Goal: Information Seeking & Learning: Learn about a topic

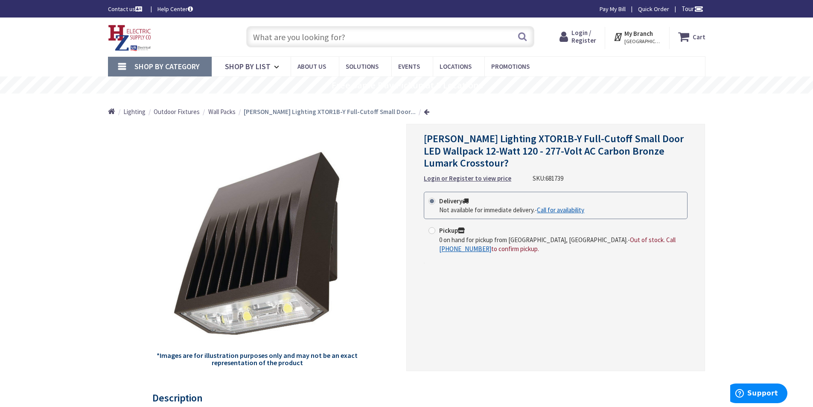
click at [549, 181] on span "681739" at bounding box center [555, 178] width 18 height 8
copy span "681739"
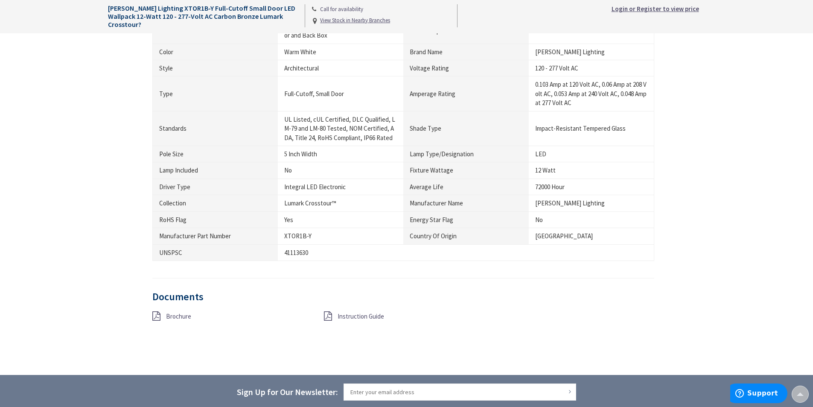
scroll to position [847, 0]
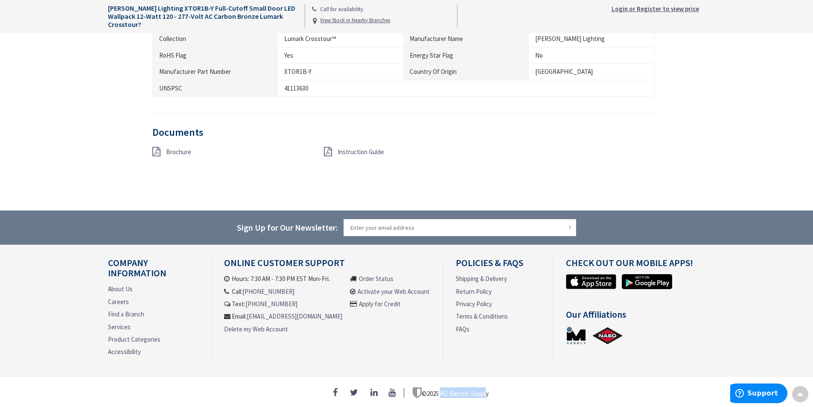
drag, startPoint x: 442, startPoint y: 389, endPoint x: 488, endPoint y: 393, distance: 45.4
click at [488, 393] on span "HZ Electric Supply" at bounding box center [464, 393] width 49 height 8
copy span "HZ Electric Suppl"
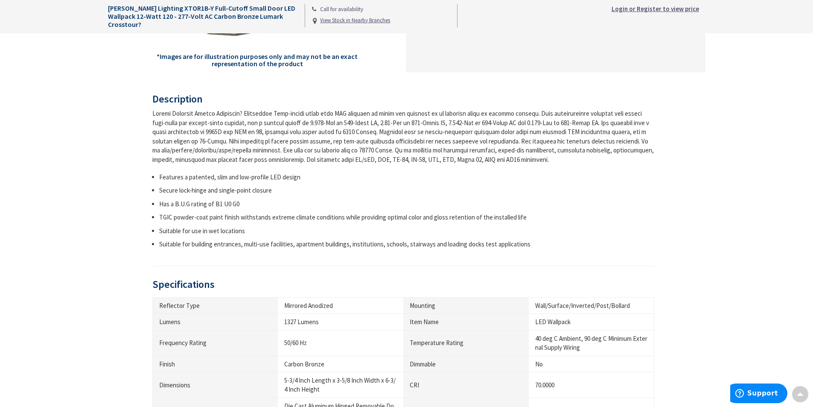
scroll to position [342, 0]
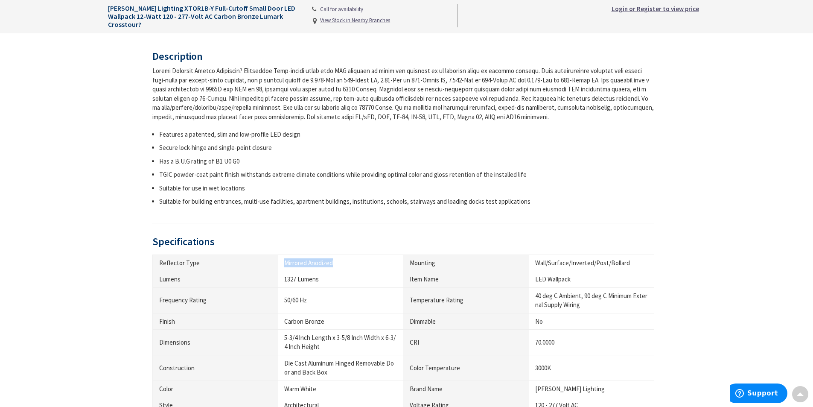
drag, startPoint x: 284, startPoint y: 265, endPoint x: 342, endPoint y: 257, distance: 59.1
click at [342, 257] on td "Mirrored Anodized" at bounding box center [341, 262] width 126 height 16
copy div "Mirrored Anodized"
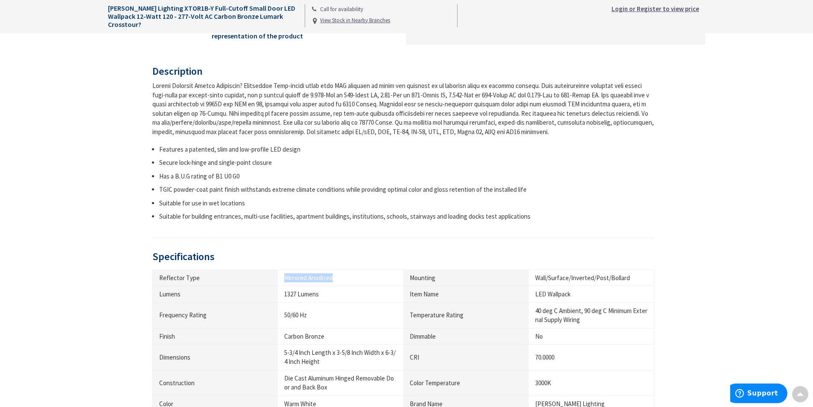
scroll to position [384, 0]
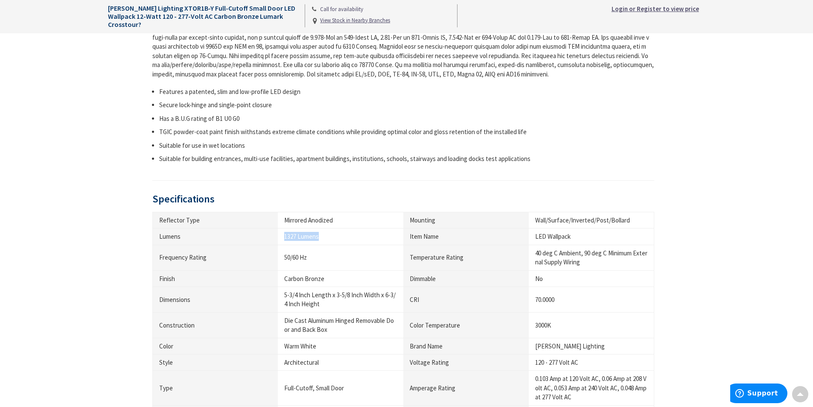
drag, startPoint x: 284, startPoint y: 239, endPoint x: 332, endPoint y: 236, distance: 48.8
click at [332, 236] on td "1327 Lumens" at bounding box center [341, 236] width 126 height 16
copy div "1327 Lumens"
drag, startPoint x: 283, startPoint y: 261, endPoint x: 332, endPoint y: 264, distance: 48.7
click at [332, 264] on td "50/60 Hz" at bounding box center [341, 258] width 126 height 26
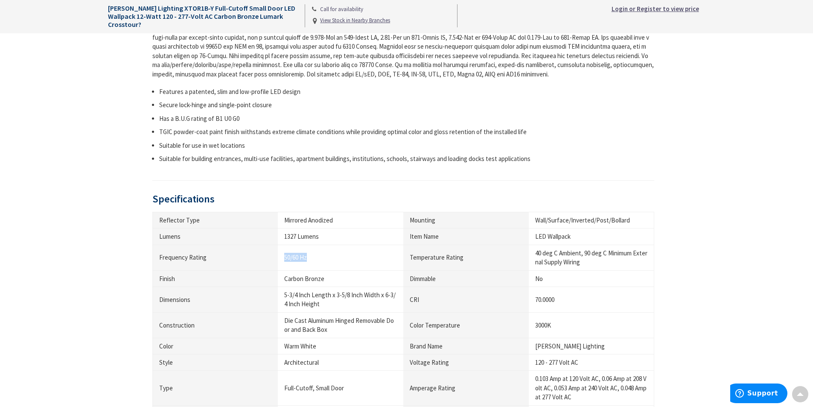
copy div "50/60 Hz"
drag, startPoint x: 305, startPoint y: 280, endPoint x: 348, endPoint y: 279, distance: 42.7
click at [348, 279] on td "Carbon Bronze" at bounding box center [341, 278] width 126 height 16
copy div "Carbon Bronze"
drag, startPoint x: 285, startPoint y: 292, endPoint x: 328, endPoint y: 312, distance: 47.0
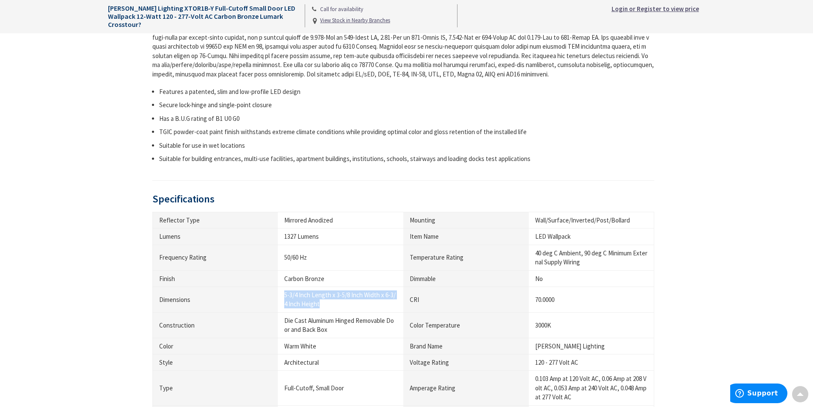
click at [328, 312] on td "5-3/4 Inch Length x 3-5/8 Inch Width x 6-3/4 Inch Height" at bounding box center [341, 300] width 126 height 26
copy div "5-3/4 Inch Length x 3-5/8 Inch Width x 6-3/4 Inch Height"
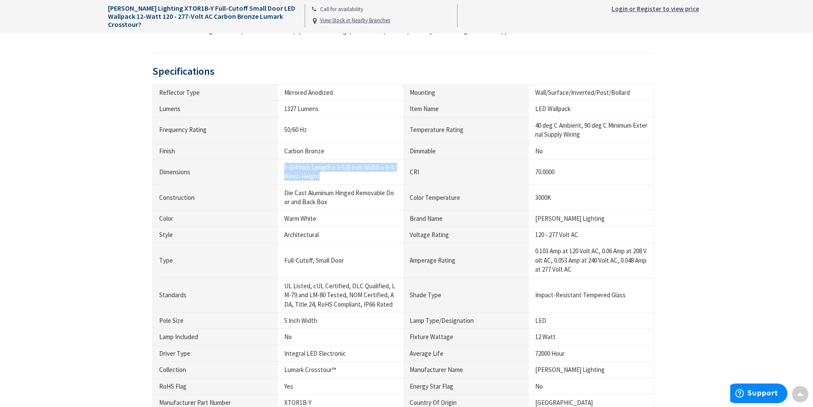
scroll to position [512, 0]
drag, startPoint x: 284, startPoint y: 195, endPoint x: 334, endPoint y: 195, distance: 50.0
click at [334, 195] on td "Die Cast Aluminum Hinged Removable Door and Back Box" at bounding box center [341, 197] width 126 height 26
copy div "Die Cast Aluminum"
click at [305, 203] on div "Die Cast Aluminum Hinged Removable Door and Back Box" at bounding box center [340, 197] width 113 height 18
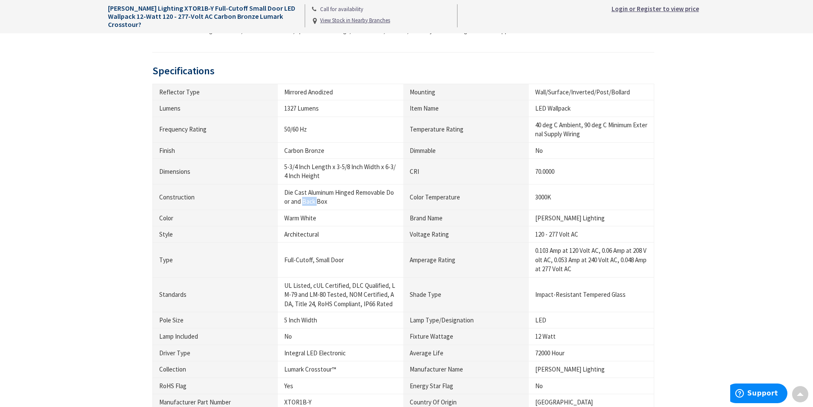
click at [305, 203] on div "Die Cast Aluminum Hinged Removable Door and Back Box" at bounding box center [340, 197] width 113 height 18
copy div "Back"
click at [308, 235] on div "Architectural" at bounding box center [340, 234] width 113 height 9
drag, startPoint x: 284, startPoint y: 260, endPoint x: 374, endPoint y: 261, distance: 89.7
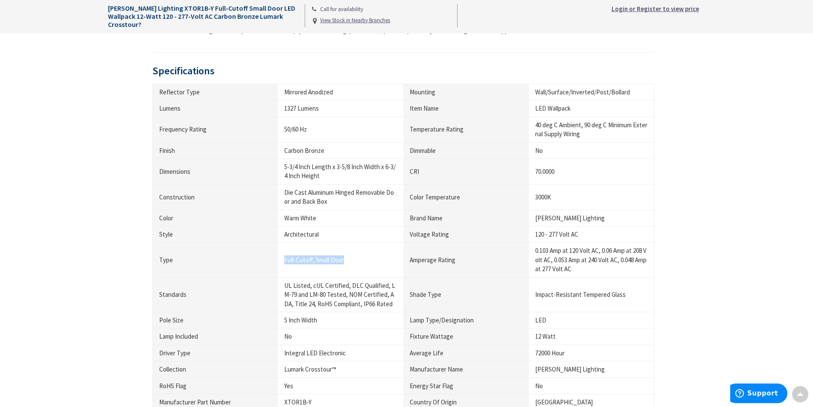
click at [374, 261] on div "Full-Cutoff, Small Door" at bounding box center [340, 259] width 113 height 9
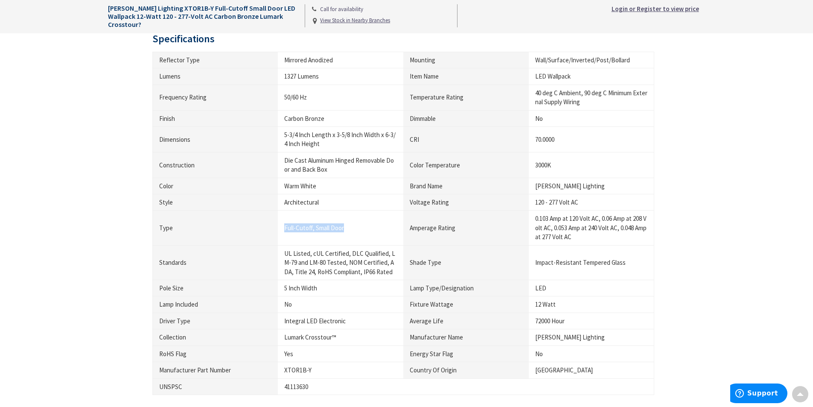
scroll to position [598, 0]
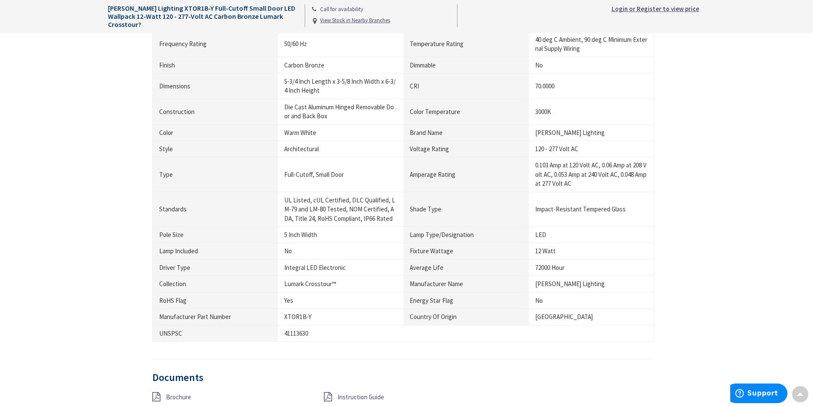
click at [164, 269] on th "Driver Type" at bounding box center [215, 267] width 126 height 16
copy th "Driver"
click at [285, 290] on td "Lumark Crosstour™" at bounding box center [341, 284] width 126 height 16
drag, startPoint x: 289, startPoint y: 276, endPoint x: 363, endPoint y: 278, distance: 74.8
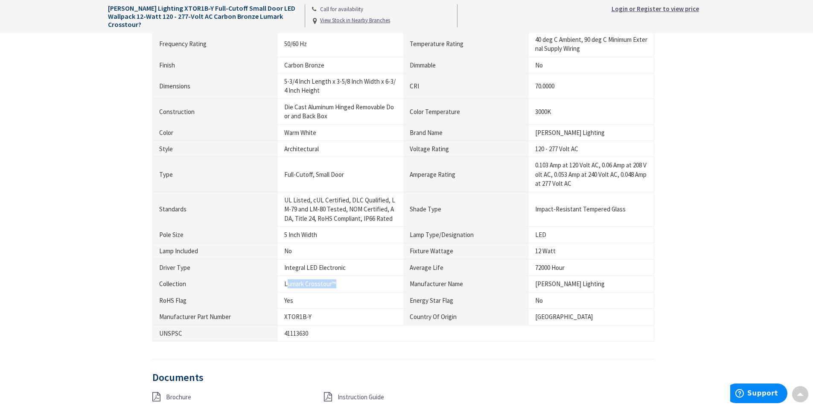
click at [363, 278] on td "Lumark Crosstour™" at bounding box center [341, 284] width 126 height 16
drag, startPoint x: 283, startPoint y: 283, endPoint x: 359, endPoint y: 281, distance: 76.0
click at [359, 281] on td "Lumark Crosstour™" at bounding box center [341, 284] width 126 height 16
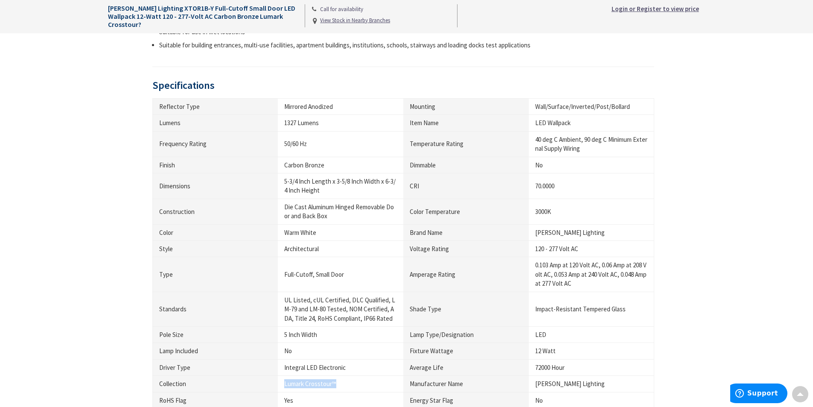
scroll to position [512, 0]
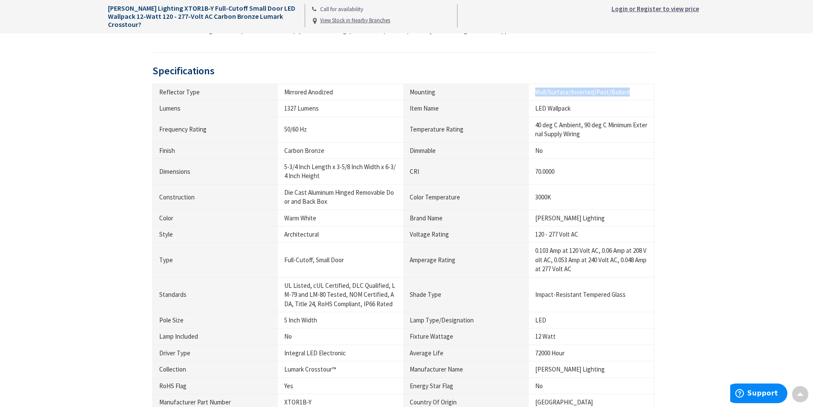
drag, startPoint x: 537, startPoint y: 92, endPoint x: 634, endPoint y: 93, distance: 96.9
click at [634, 93] on div "Wall/Surface/Inverted/Post/Bollard" at bounding box center [591, 92] width 112 height 9
click at [537, 111] on div "LED Wallpack" at bounding box center [591, 108] width 112 height 9
click at [543, 199] on div "3000K" at bounding box center [591, 197] width 112 height 9
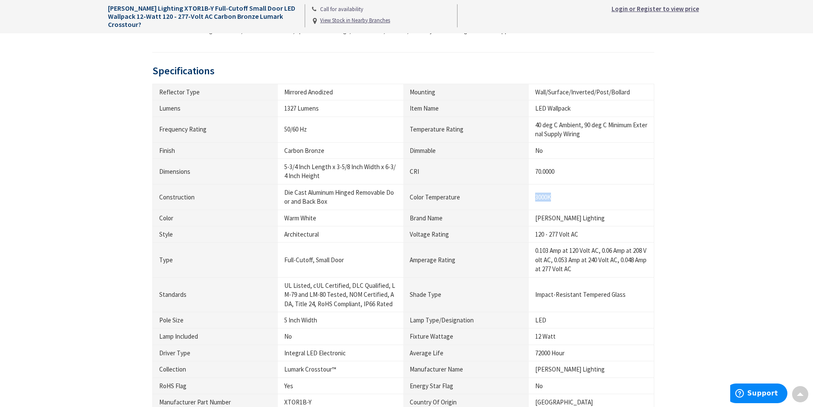
click at [543, 199] on div "3000K" at bounding box center [591, 197] width 112 height 9
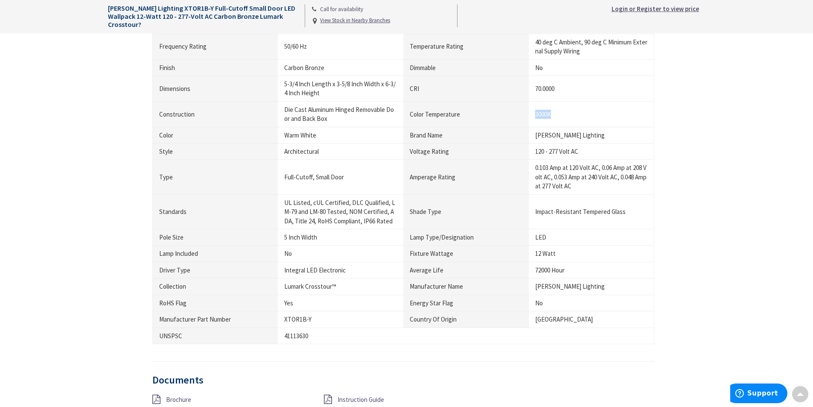
scroll to position [598, 0]
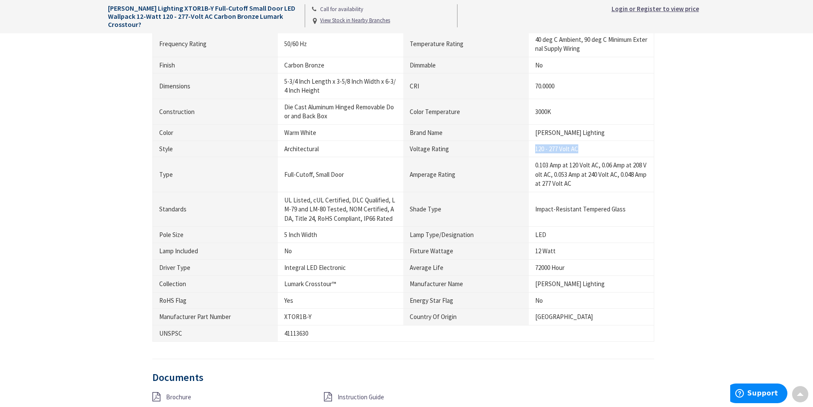
drag, startPoint x: 535, startPoint y: 151, endPoint x: 588, endPoint y: 152, distance: 53.0
click at [588, 152] on div "120 - 277 Volt AC" at bounding box center [591, 148] width 112 height 9
click at [541, 166] on div "0.103 Amp at 120 Volt AC, 0.06 Amp at 208 Volt AC, 0.053 Amp at 240 Volt AC, 0.…" at bounding box center [591, 174] width 112 height 27
click at [538, 166] on div "0.103 Amp at 120 Volt AC, 0.06 Amp at 208 Volt AC, 0.053 Amp at 240 Volt AC, 0.…" at bounding box center [591, 174] width 112 height 27
click at [535, 165] on div "0.103 Amp at 120 Volt AC, 0.06 Amp at 208 Volt AC, 0.053 Amp at 240 Volt AC, 0.…" at bounding box center [591, 174] width 112 height 27
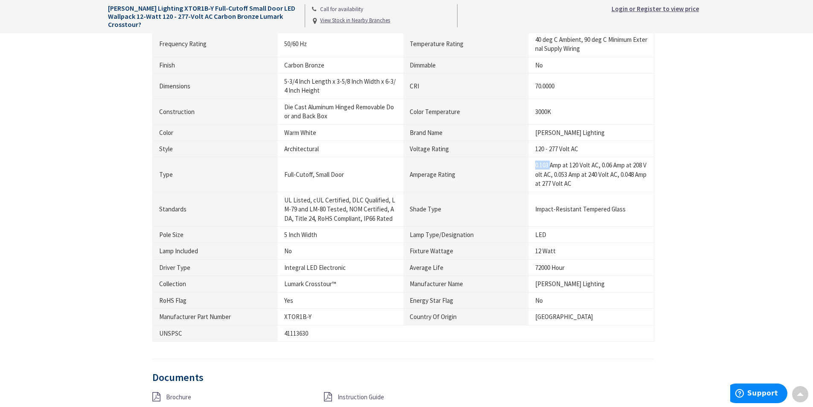
click at [535, 165] on div "0.103 Amp at 120 Volt AC, 0.06 Amp at 208 Volt AC, 0.053 Amp at 240 Volt AC, 0.…" at bounding box center [591, 174] width 112 height 27
drag, startPoint x: 533, startPoint y: 210, endPoint x: 632, endPoint y: 211, distance: 98.6
click at [632, 211] on td "Impact-Resistant Tempered Glass" at bounding box center [592, 209] width 126 height 35
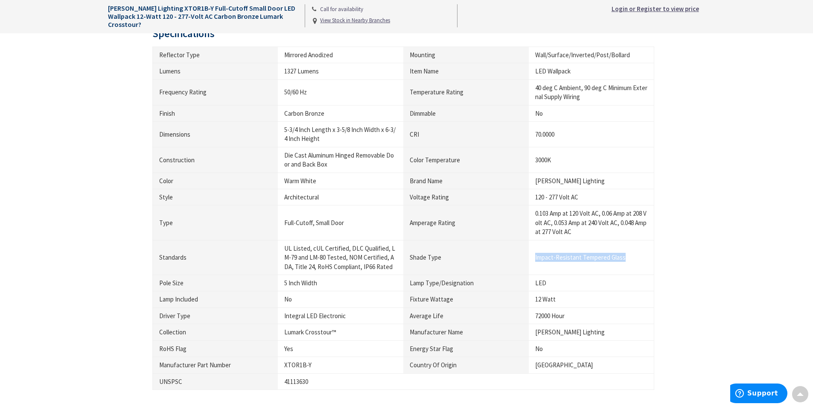
scroll to position [555, 0]
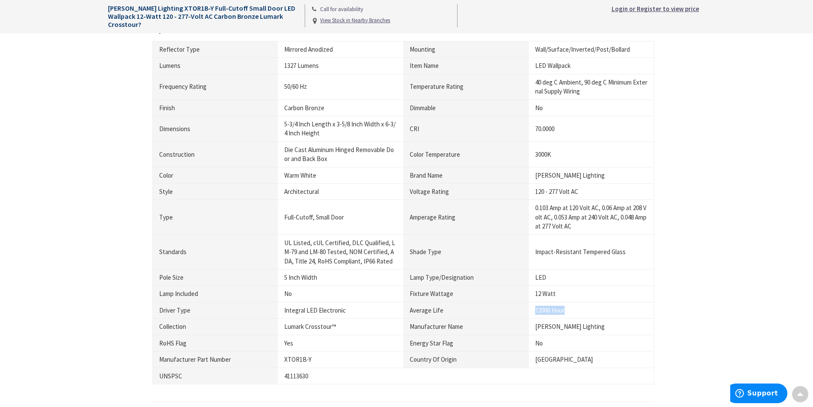
drag, startPoint x: 533, startPoint y: 313, endPoint x: 576, endPoint y: 313, distance: 43.1
click at [576, 313] on td "72000 Hour" at bounding box center [592, 310] width 126 height 16
drag, startPoint x: 534, startPoint y: 253, endPoint x: 632, endPoint y: 258, distance: 98.3
click at [632, 258] on td "Impact-Resistant Tempered Glass" at bounding box center [592, 251] width 126 height 35
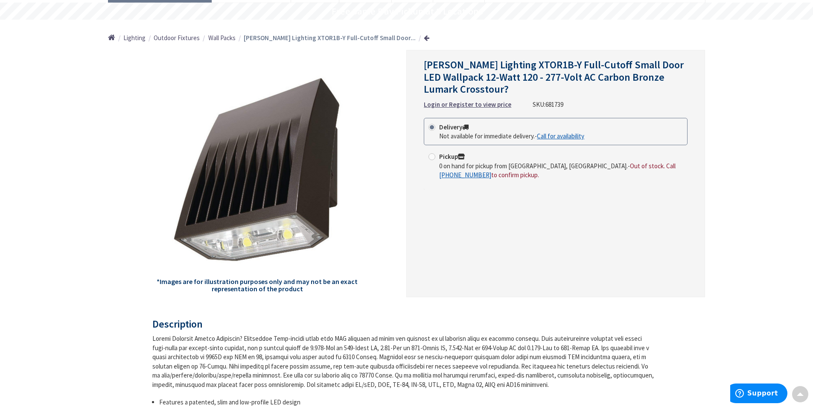
scroll to position [0, 0]
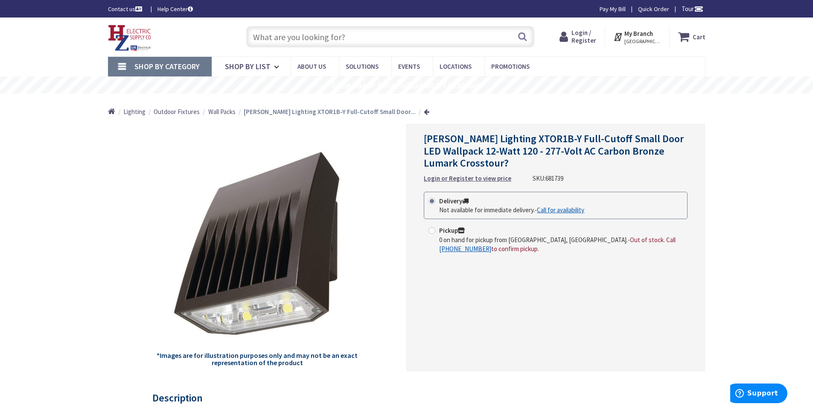
click at [552, 175] on span "681739" at bounding box center [555, 178] width 18 height 8
copy span "681739"
